Goal: Use online tool/utility

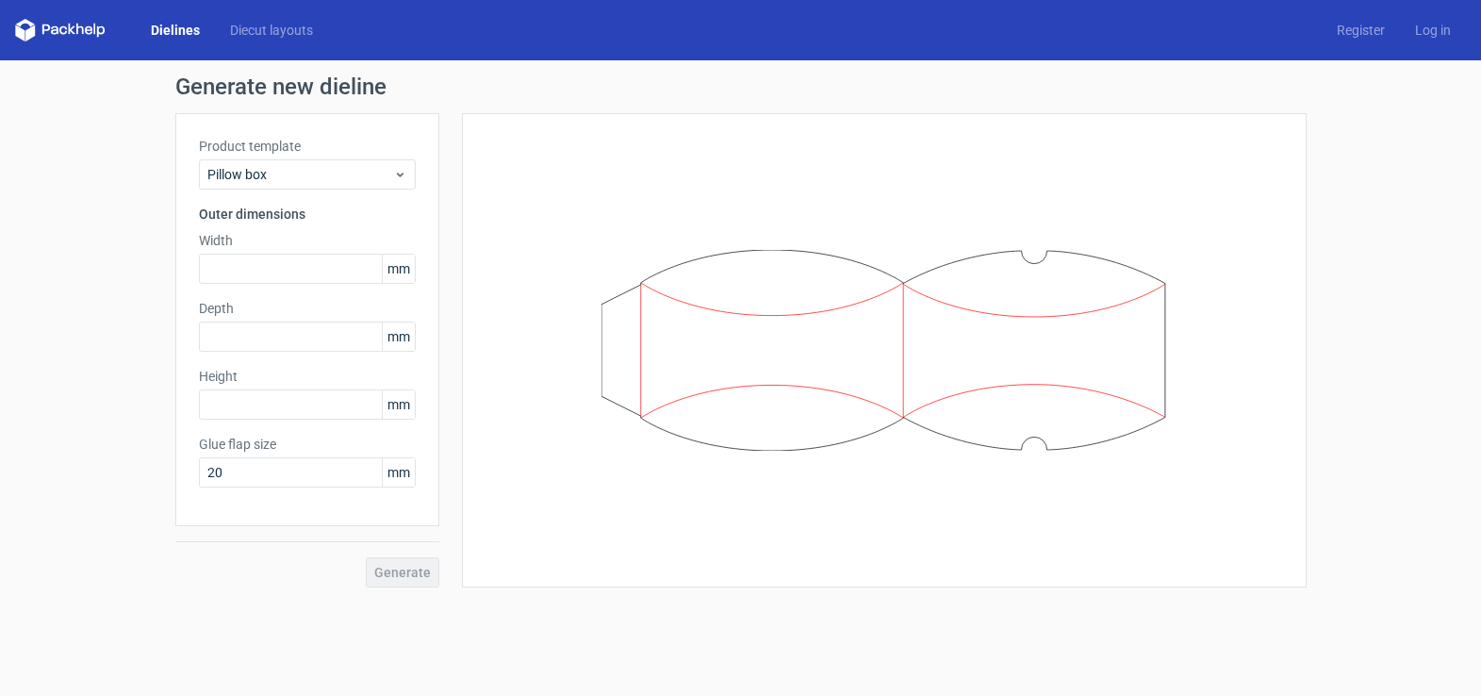
click at [270, 270] on input "text" at bounding box center [307, 269] width 217 height 30
type input "1"
click at [214, 336] on div "Depth mm" at bounding box center [307, 325] width 217 height 53
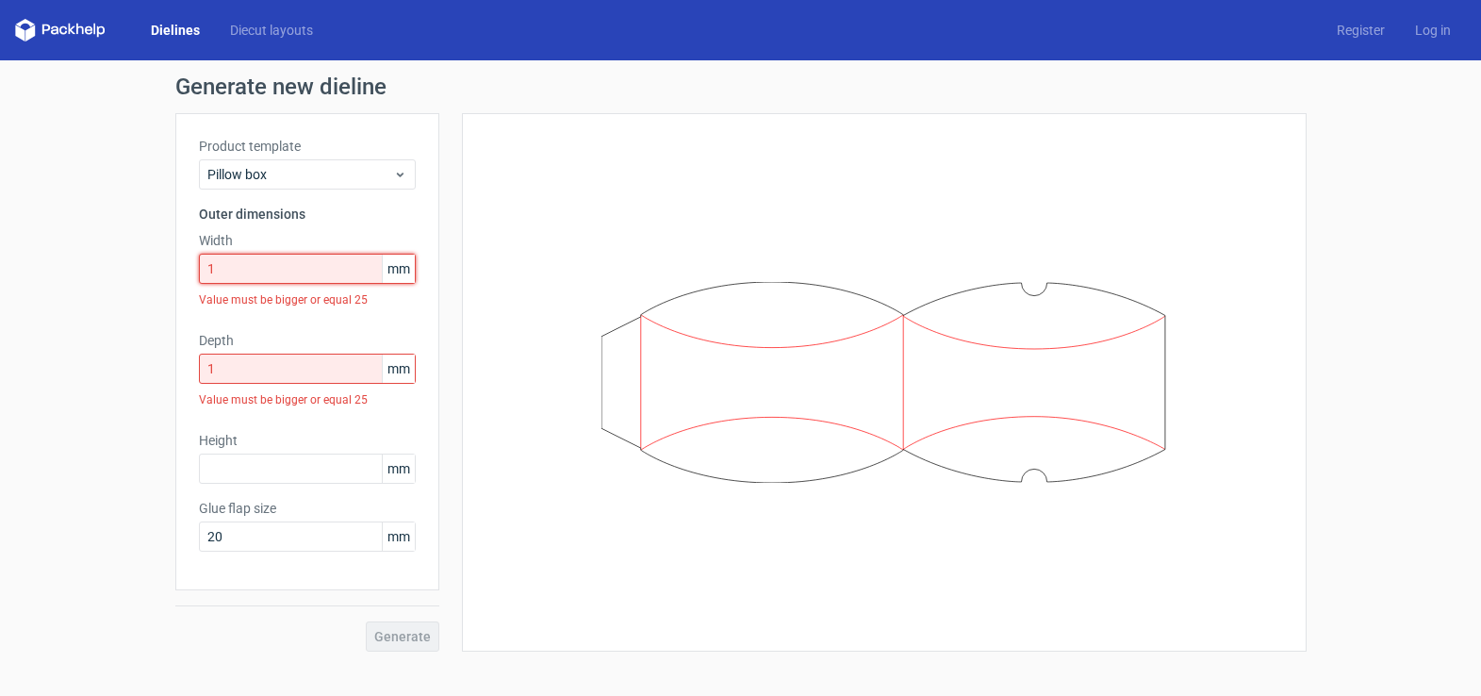
drag, startPoint x: 220, startPoint y: 268, endPoint x: 195, endPoint y: 268, distance: 24.5
click at [195, 268] on div "Product template Pillow box Outer dimensions Width 1 mm Value must be bigger or…" at bounding box center [307, 351] width 264 height 477
click at [221, 373] on input "1" at bounding box center [307, 368] width 217 height 30
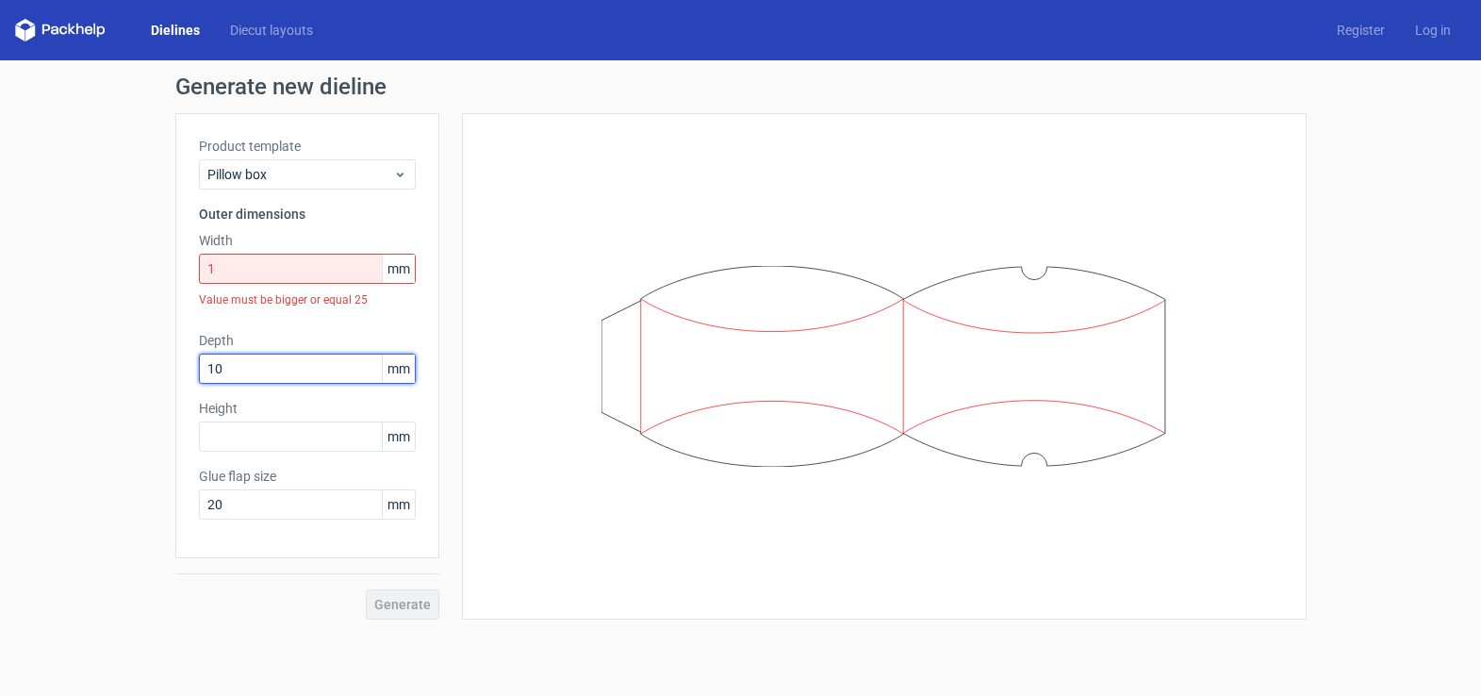
type input "10"
click at [224, 276] on input "1" at bounding box center [307, 269] width 217 height 30
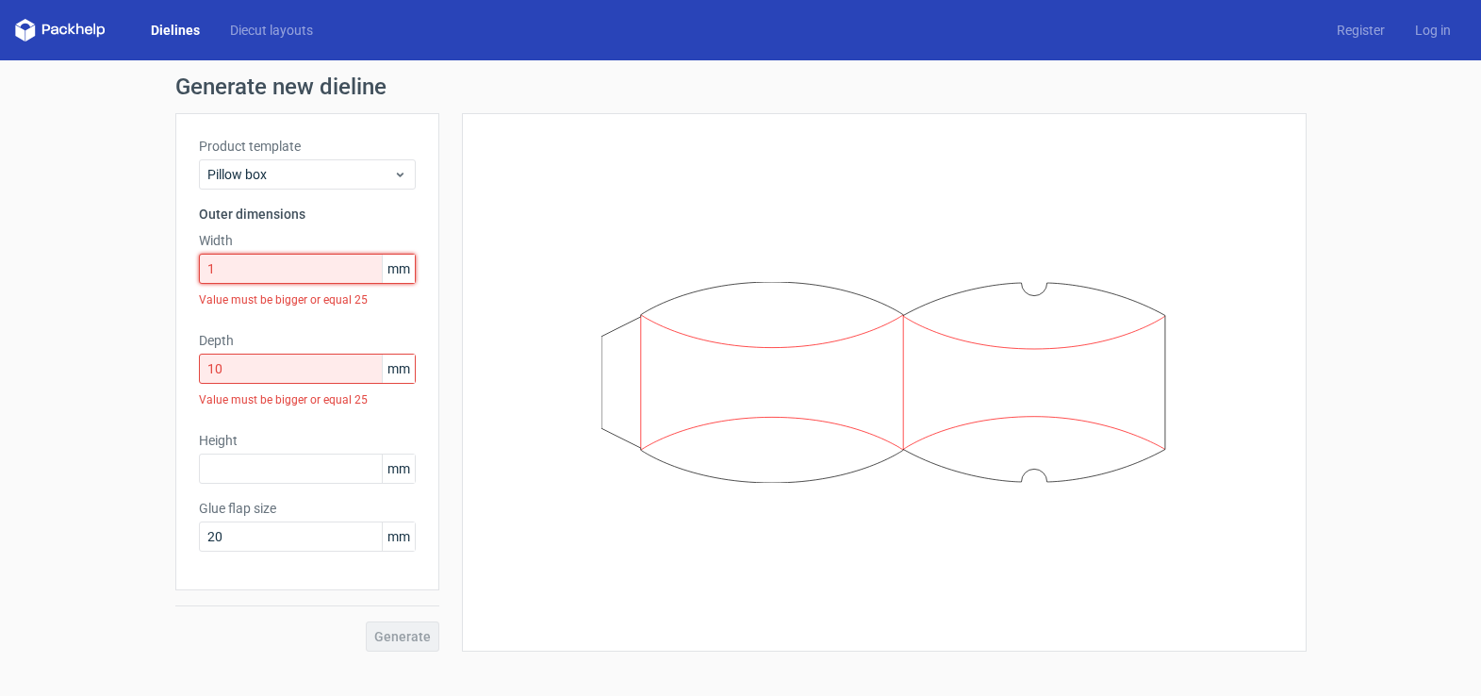
drag, startPoint x: 224, startPoint y: 276, endPoint x: 193, endPoint y: 276, distance: 31.1
click at [193, 276] on div "Product template Pillow box Outer dimensions Width 1 mm Value must be bigger or…" at bounding box center [307, 351] width 264 height 477
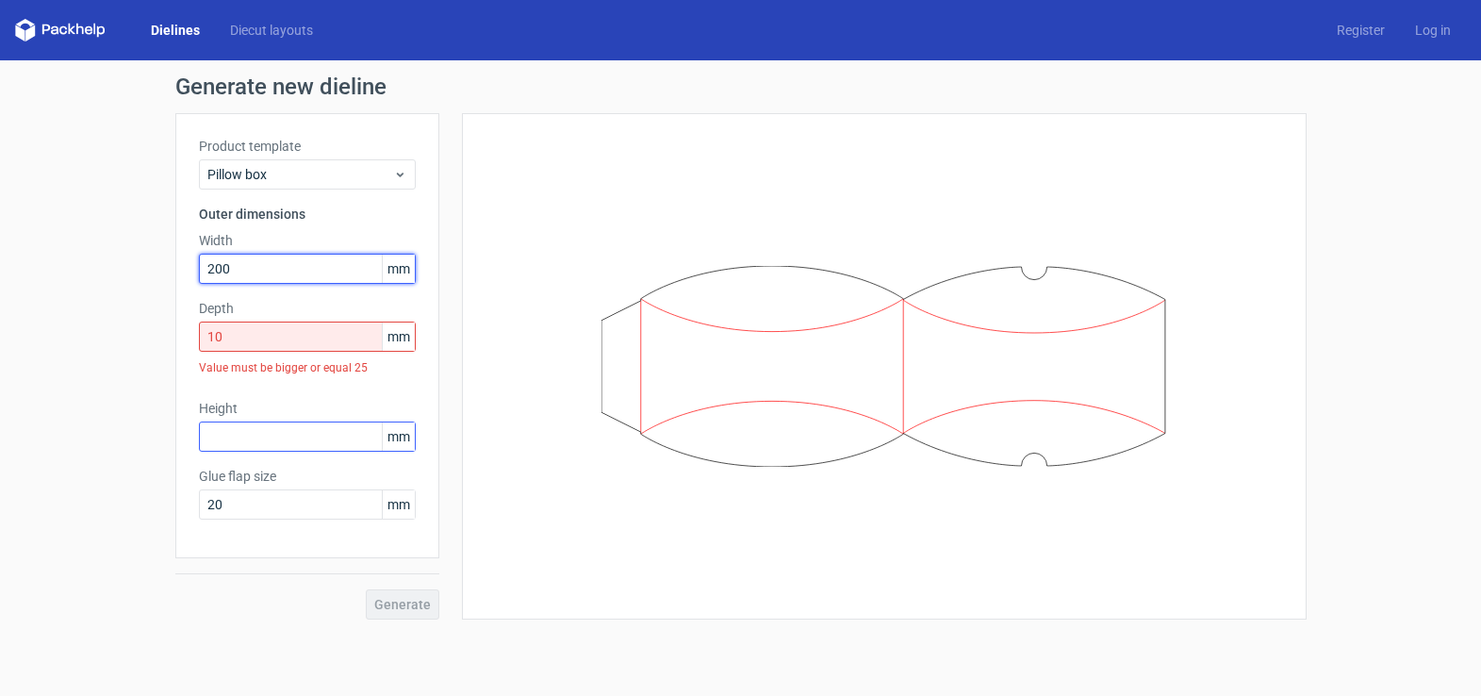
type input "200"
click at [210, 434] on input "text" at bounding box center [307, 436] width 217 height 30
type input "150"
click at [408, 599] on div "Generate" at bounding box center [307, 588] width 264 height 61
click at [280, 336] on input "10" at bounding box center [307, 336] width 217 height 30
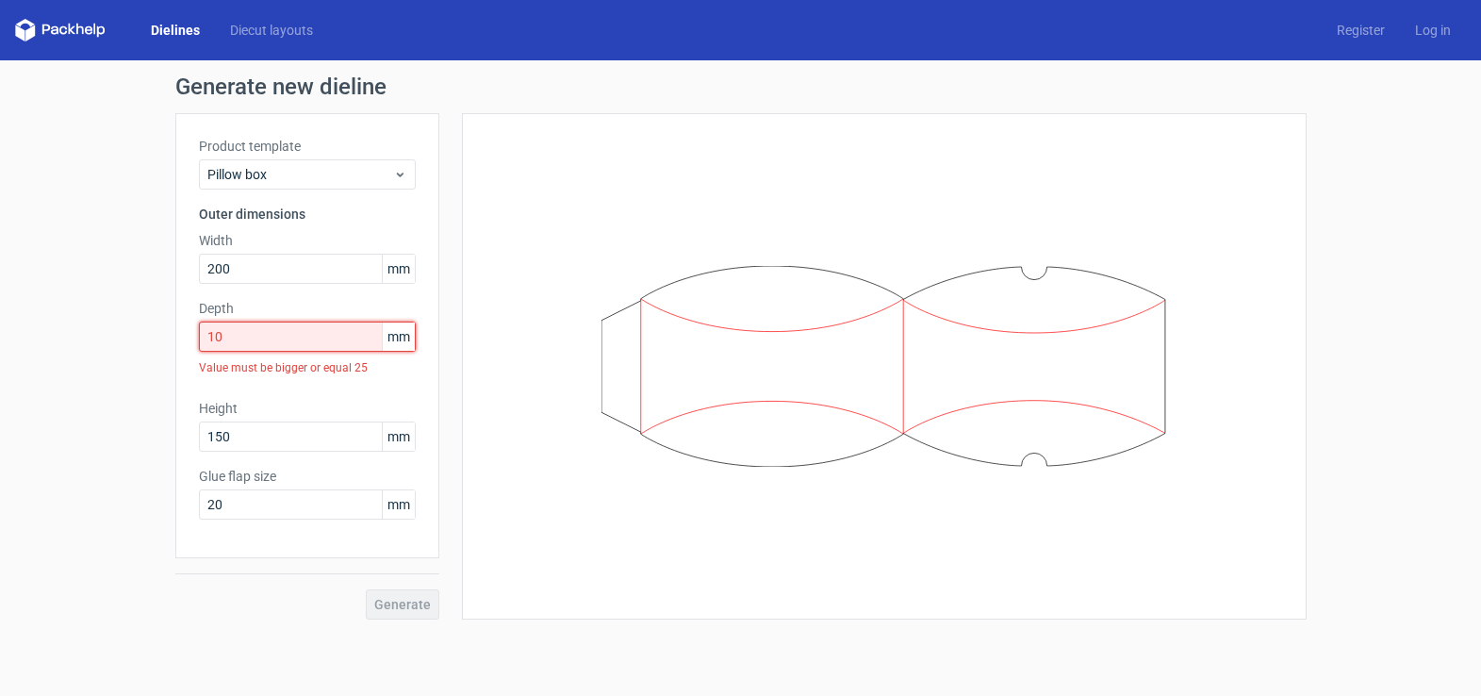
drag, startPoint x: 248, startPoint y: 339, endPoint x: 155, endPoint y: 339, distance: 93.3
click at [155, 339] on div "Generate new dieline Product template Pillow box Outer dimensions Width 200 mm …" at bounding box center [740, 347] width 1481 height 574
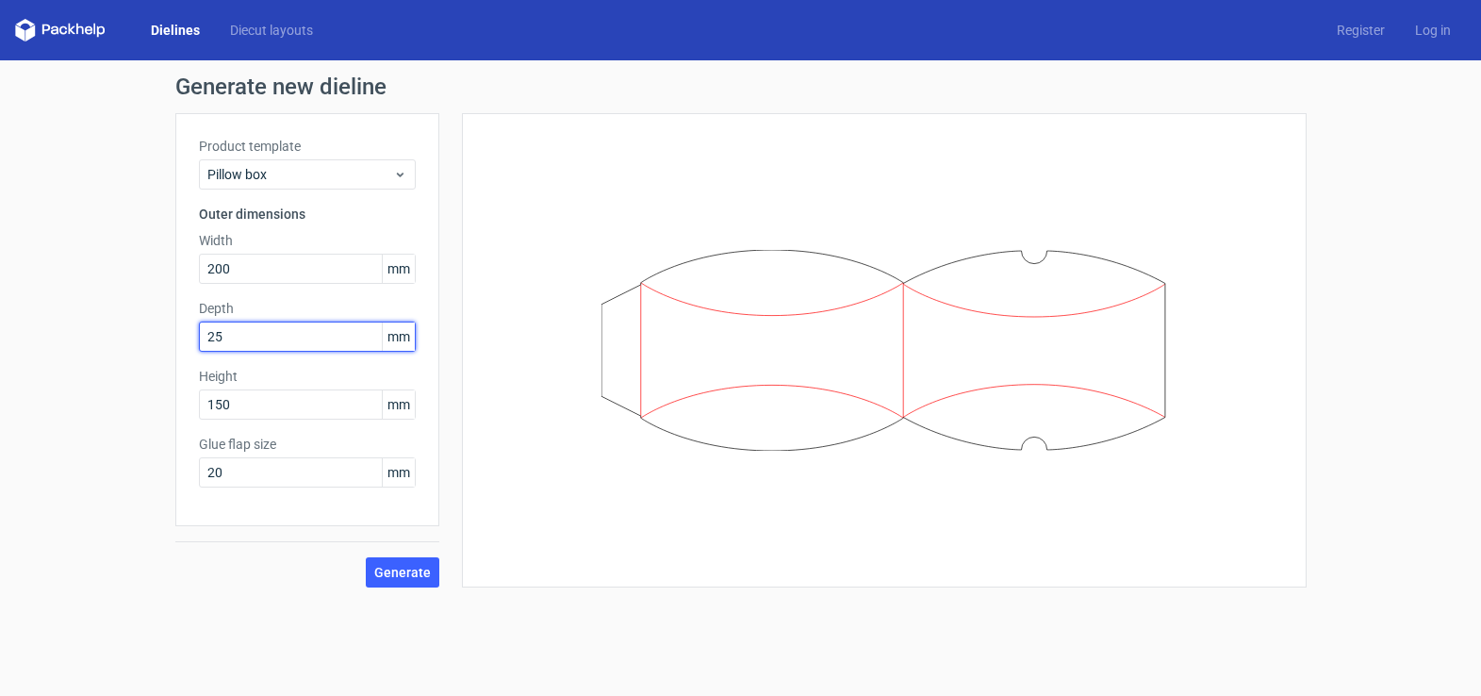
type input "25"
click at [366, 557] on button "Generate" at bounding box center [403, 572] width 74 height 30
